Goal: Information Seeking & Learning: Learn about a topic

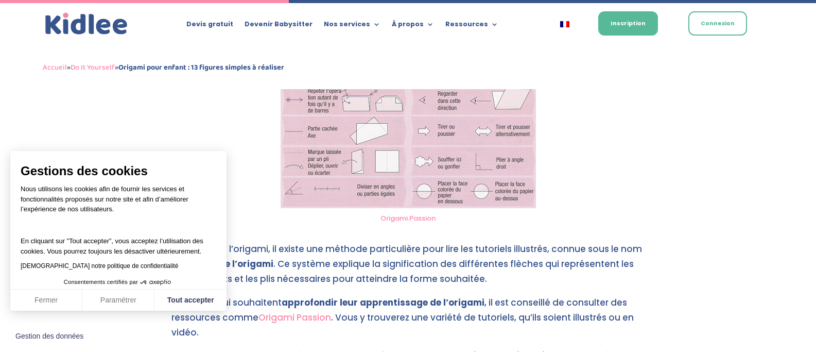
scroll to position [1311, 0]
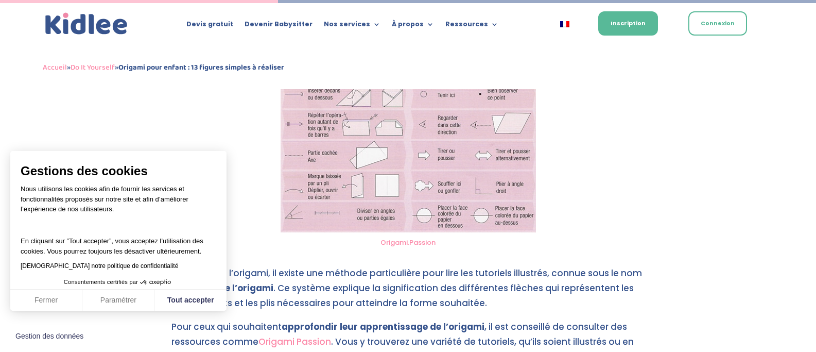
click at [421, 244] on link "Origami.Passion" at bounding box center [408, 242] width 55 height 10
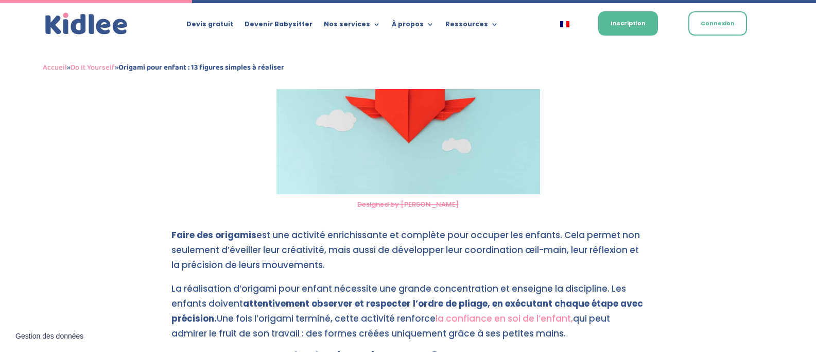
scroll to position [989, 0]
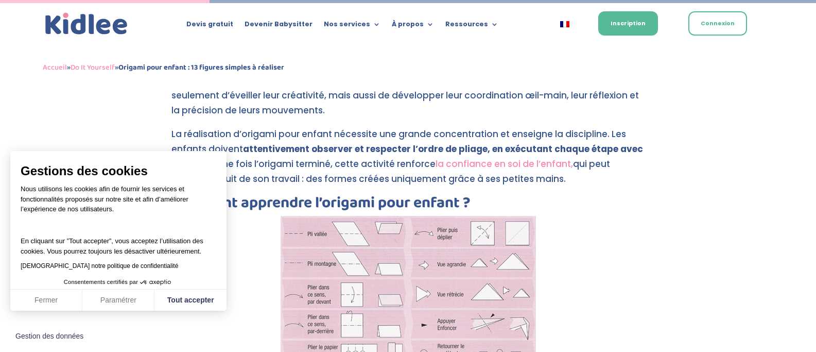
click at [522, 164] on link "la confiance en soi de l’enfant," at bounding box center [504, 164] width 137 height 12
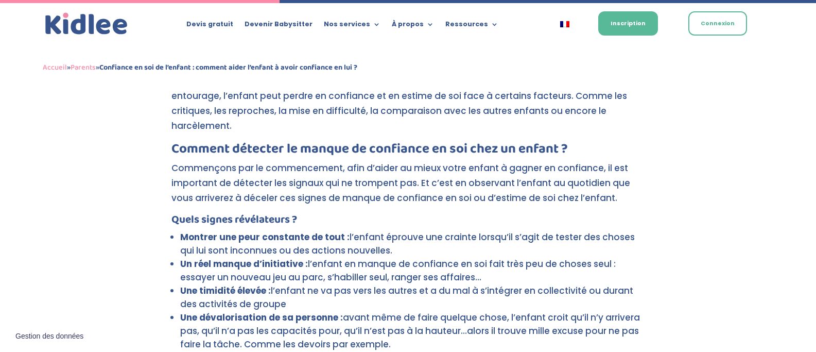
scroll to position [1208, 0]
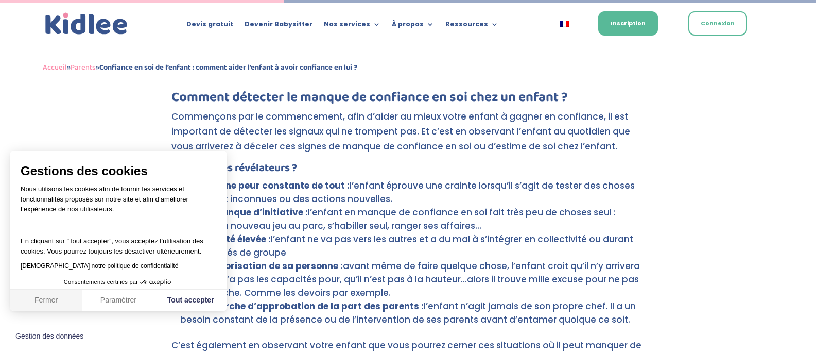
drag, startPoint x: 56, startPoint y: 295, endPoint x: 135, endPoint y: 188, distance: 132.4
click at [57, 293] on button "Fermer" at bounding box center [46, 300] width 72 height 22
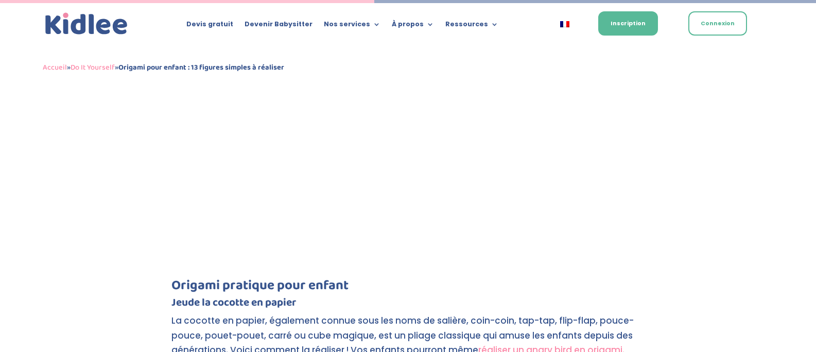
scroll to position [1734, 0]
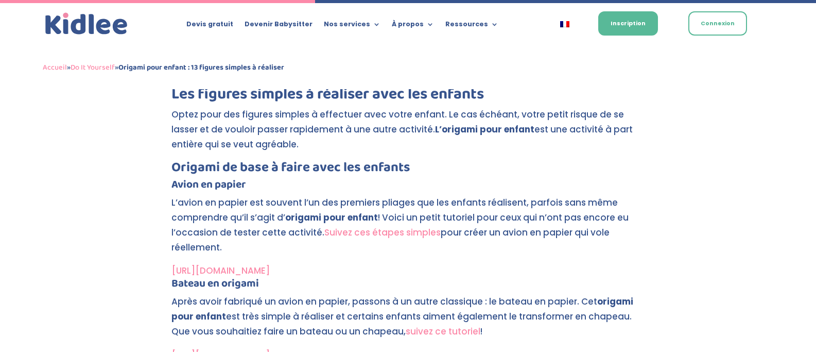
scroll to position [1672, 0]
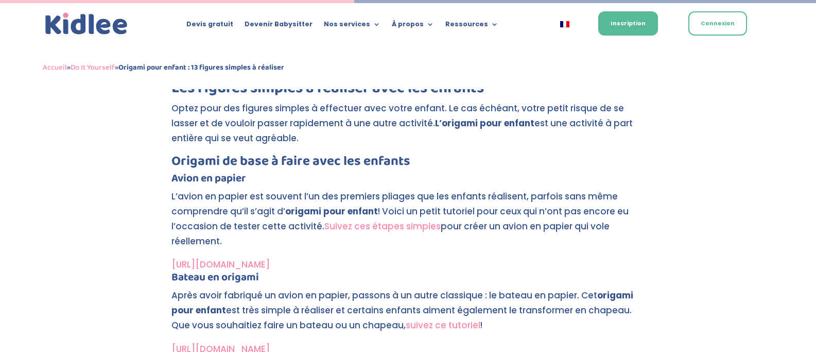
click at [363, 230] on link "Suivez ces étapes simples" at bounding box center [382, 226] width 116 height 12
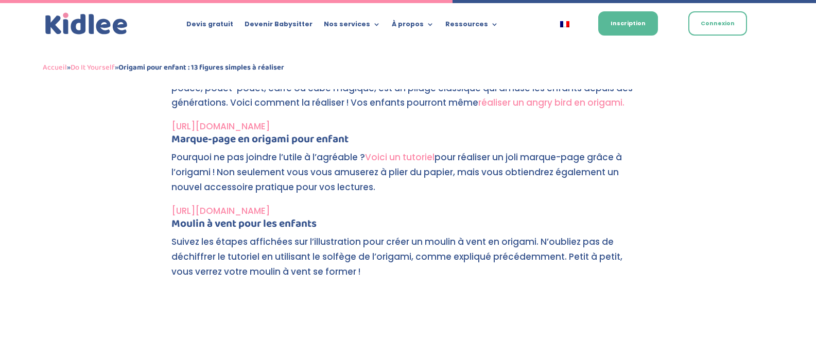
scroll to position [2136, 0]
